Goal: Task Accomplishment & Management: Complete application form

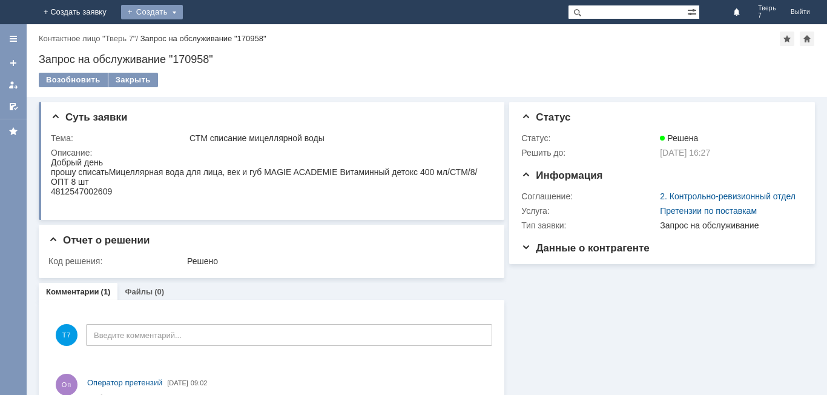
click at [183, 10] on div "Создать" at bounding box center [152, 12] width 62 height 15
click at [216, 39] on link "Заявка" at bounding box center [170, 36] width 92 height 15
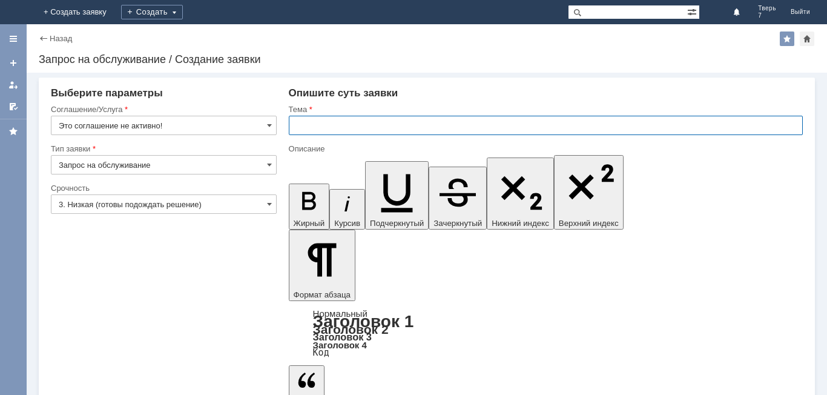
click at [313, 125] on input "text" at bounding box center [546, 125] width 514 height 19
type input "оч"
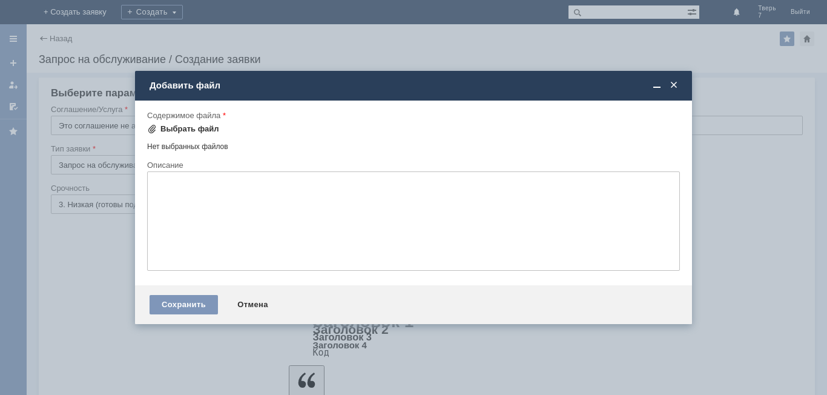
click at [194, 130] on div "Выбрать файл" at bounding box center [189, 129] width 59 height 10
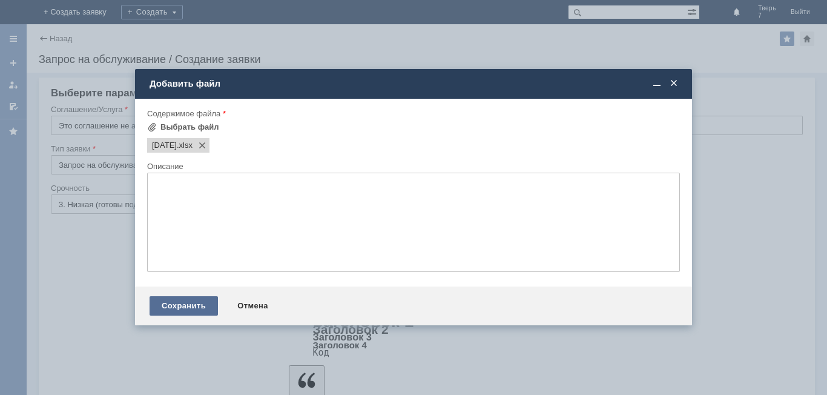
click at [183, 299] on div "Сохранить" at bounding box center [184, 305] width 68 height 19
